Goal: Communication & Community: Answer question/provide support

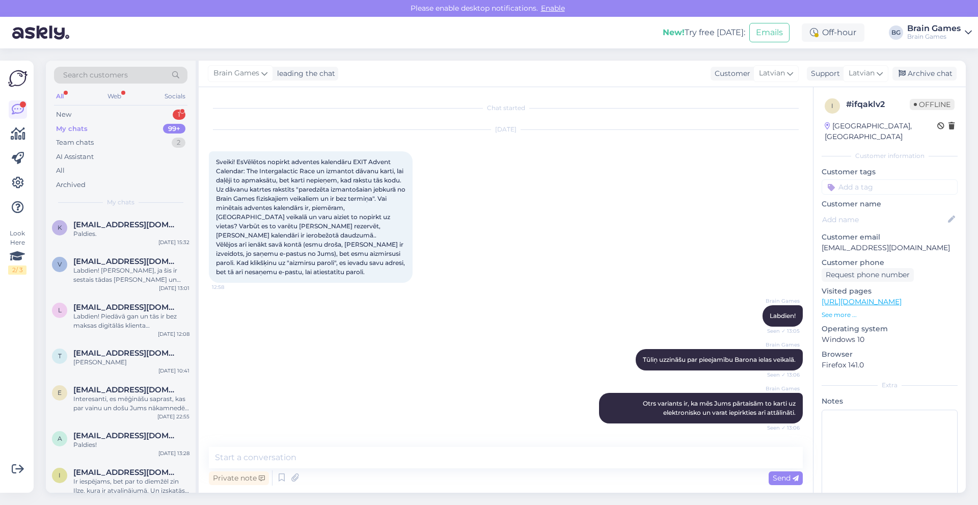
scroll to position [340, 0]
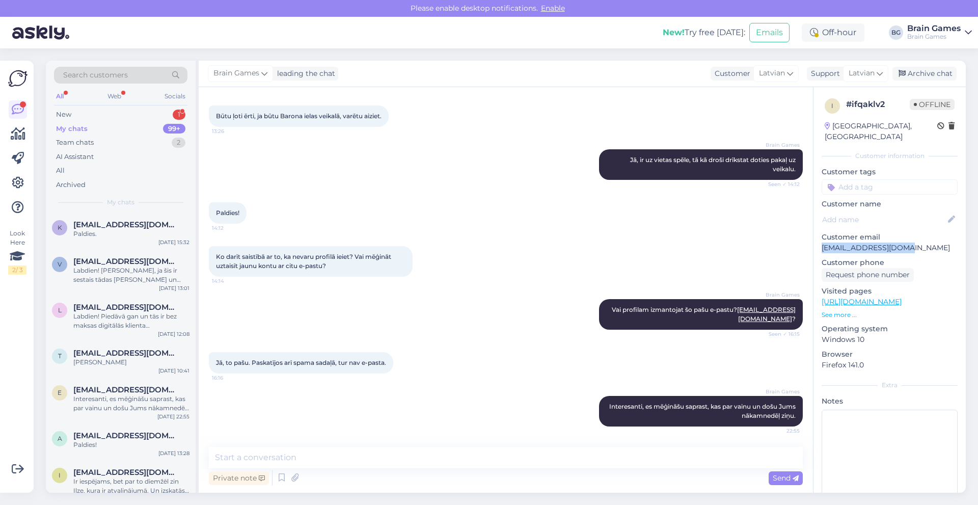
drag, startPoint x: 914, startPoint y: 236, endPoint x: 823, endPoint y: 239, distance: 91.3
click at [823, 243] on p "elinatrede@gmail.com" at bounding box center [890, 248] width 136 height 11
copy p "elinatrede@gmail.com"
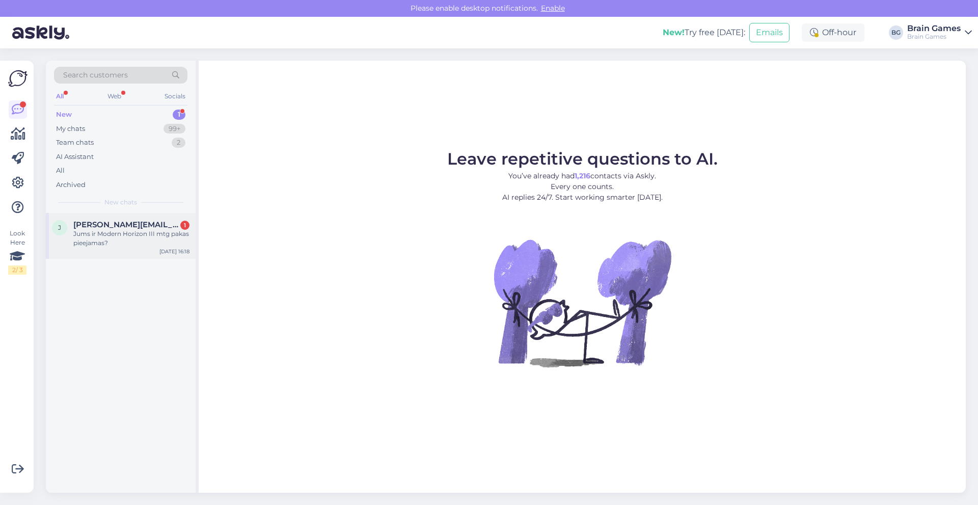
click at [145, 244] on div "Jums ir Modern Horizon III mtg pakas pieejamas?" at bounding box center [131, 238] width 116 height 18
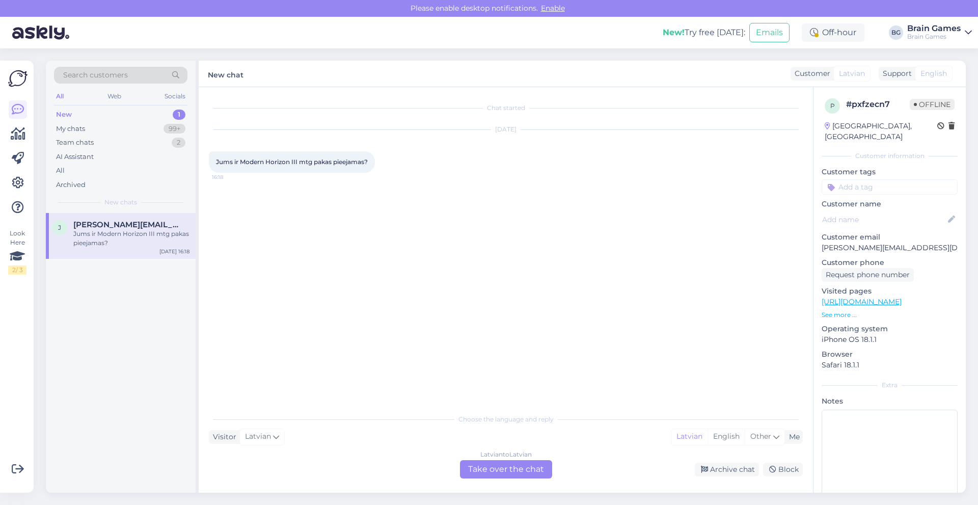
click at [309, 429] on div "Choose the language and reply Visitor Latvian Me Latvian English Other Latvian …" at bounding box center [506, 444] width 594 height 70
click at [487, 468] on div "Latvian to Latvian Take over the chat" at bounding box center [506, 469] width 92 height 18
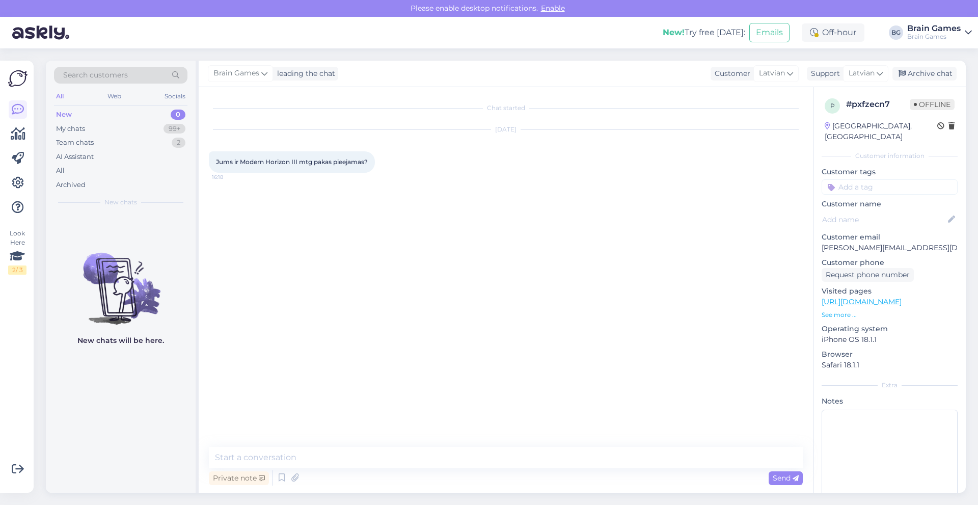
click at [328, 478] on div "Private note Send" at bounding box center [506, 477] width 594 height 19
click at [328, 457] on textarea at bounding box center [506, 457] width 594 height 21
type textarea "Labdien! Diemžēl vairs nav."
click at [782, 476] on span "Send" at bounding box center [786, 477] width 26 height 9
